Goal: Navigation & Orientation: Find specific page/section

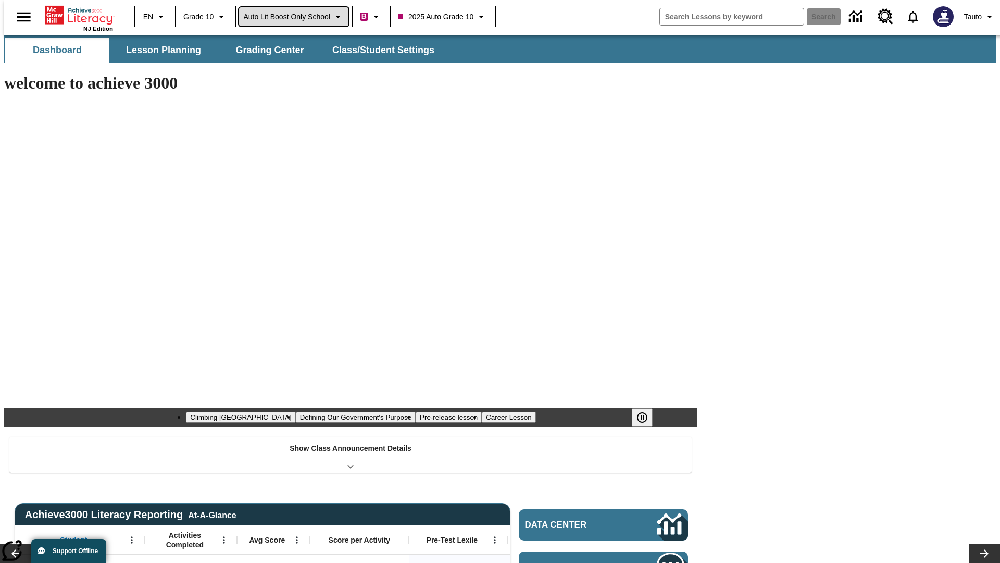
click at [293, 17] on span "Auto Lit Boost only School" at bounding box center [286, 16] width 87 height 11
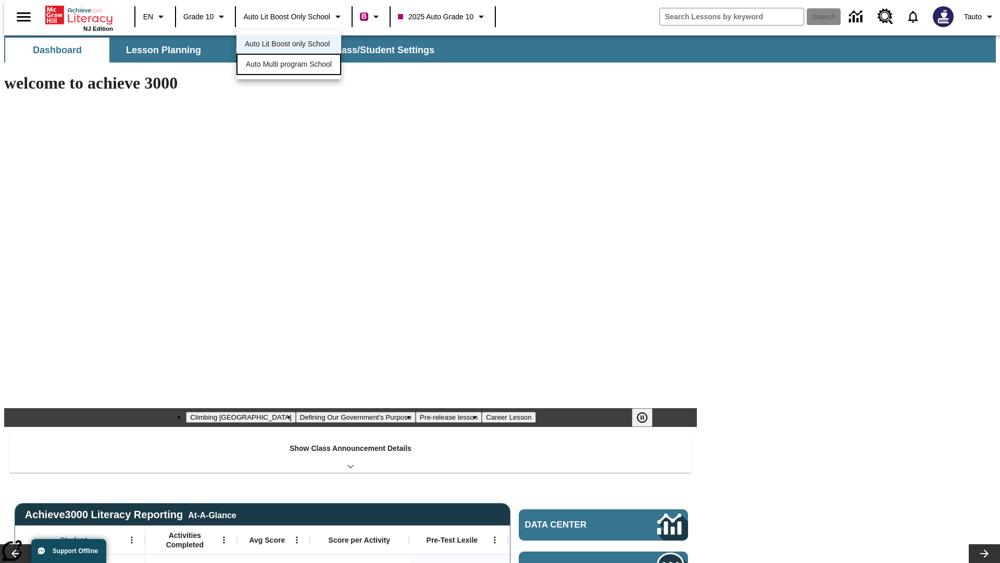
click at [292, 65] on span "Auto Multi program School" at bounding box center [289, 64] width 86 height 11
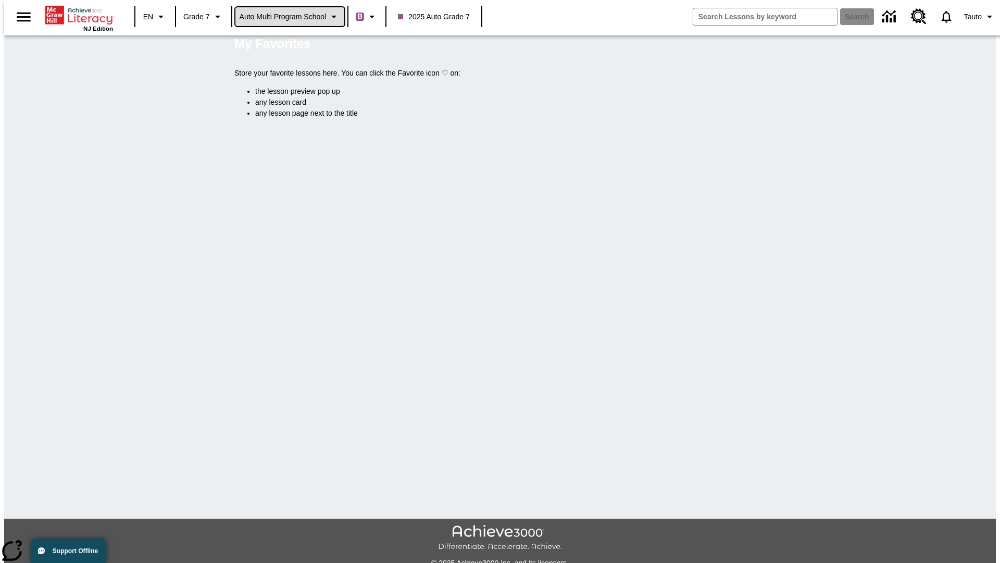
click at [290, 17] on span "Auto Multi program School" at bounding box center [283, 16] width 87 height 11
click at [286, 45] on span "Auto Lit Boost only School" at bounding box center [283, 44] width 85 height 11
